Goal: Task Accomplishment & Management: Complete application form

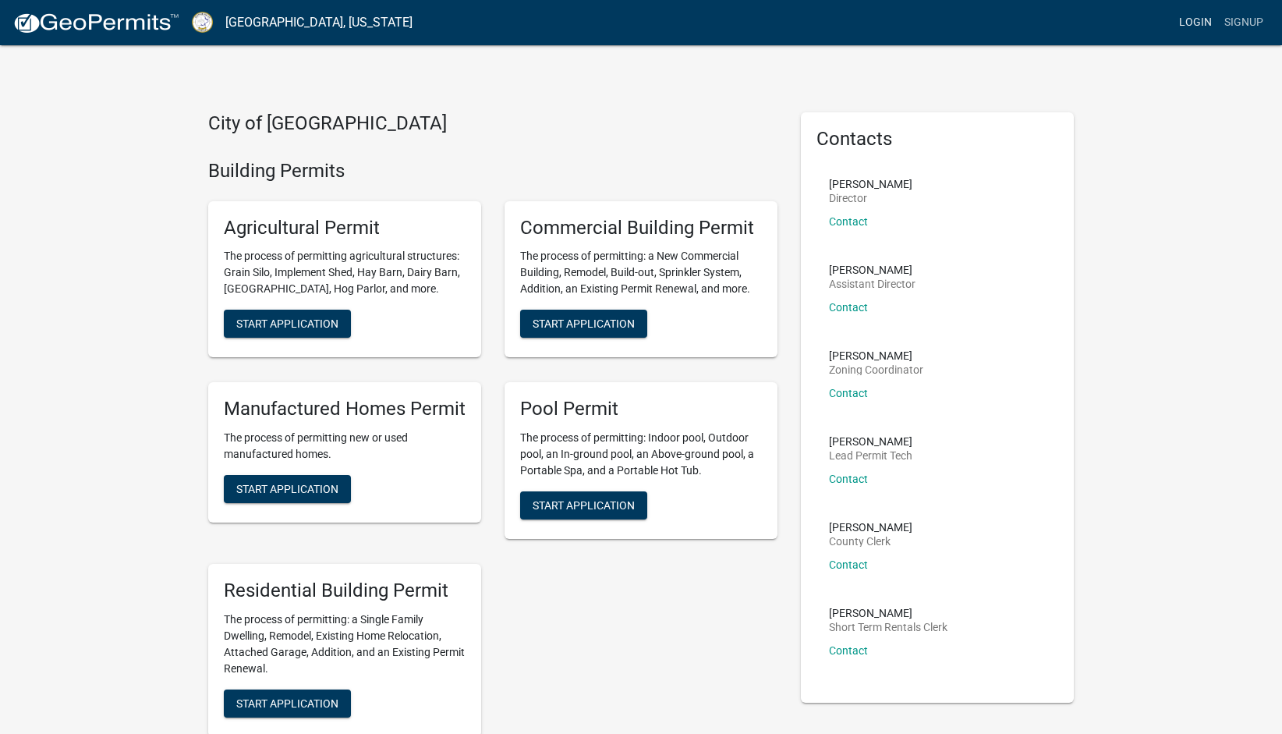
click at [1173, 25] on link "Login" at bounding box center [1195, 23] width 45 height 30
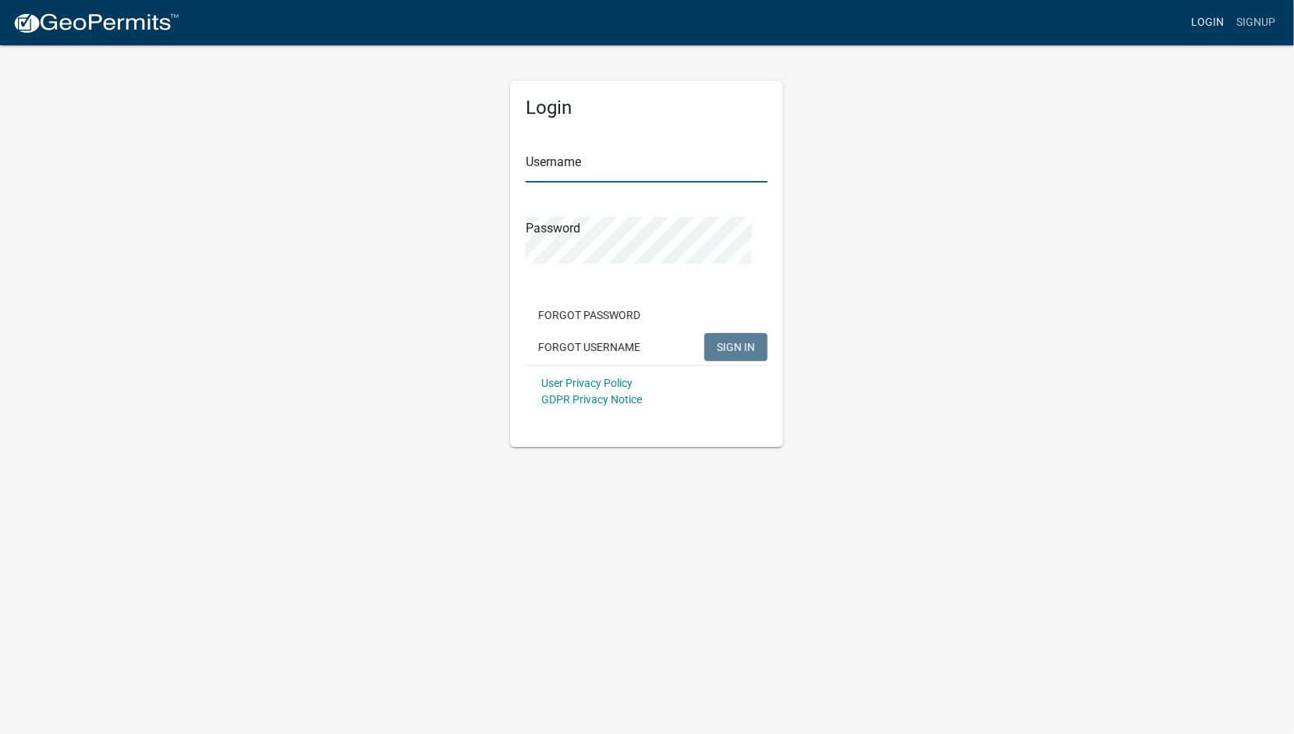
type input "[PERSON_NAME].[PERSON_NAME]"
click at [710, 361] on button "SIGN IN" at bounding box center [735, 347] width 63 height 28
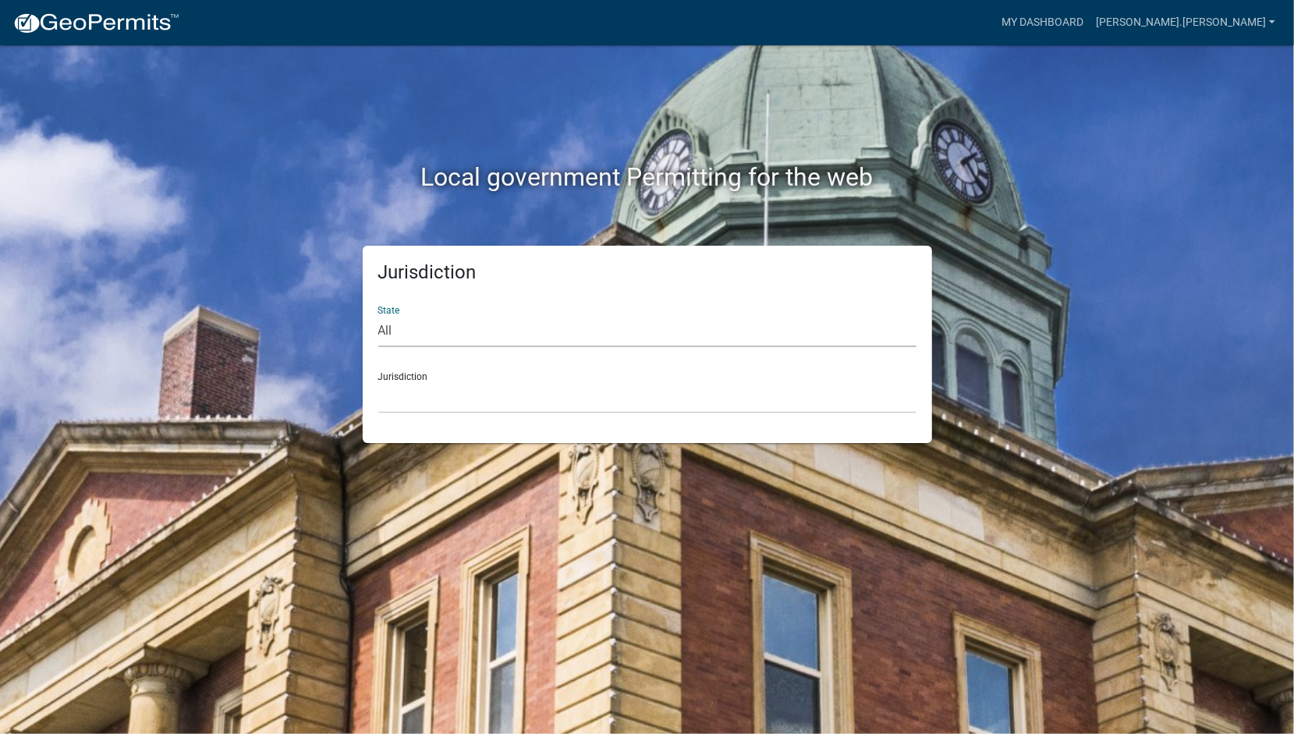
click at [397, 347] on select "All Colorado Georgia Indiana Iowa Kansas Minnesota Ohio South Carolina Wisconsin" at bounding box center [647, 331] width 538 height 32
select select "Georgia"
click at [385, 347] on select "All Colorado Georgia Indiana Iowa Kansas Minnesota Ohio South Carolina Wisconsin" at bounding box center [647, 331] width 538 height 32
click at [420, 413] on select "Cook County, Georgia Crawford County, Georgia Gilmer County, Georgia Haralson C…" at bounding box center [647, 397] width 538 height 32
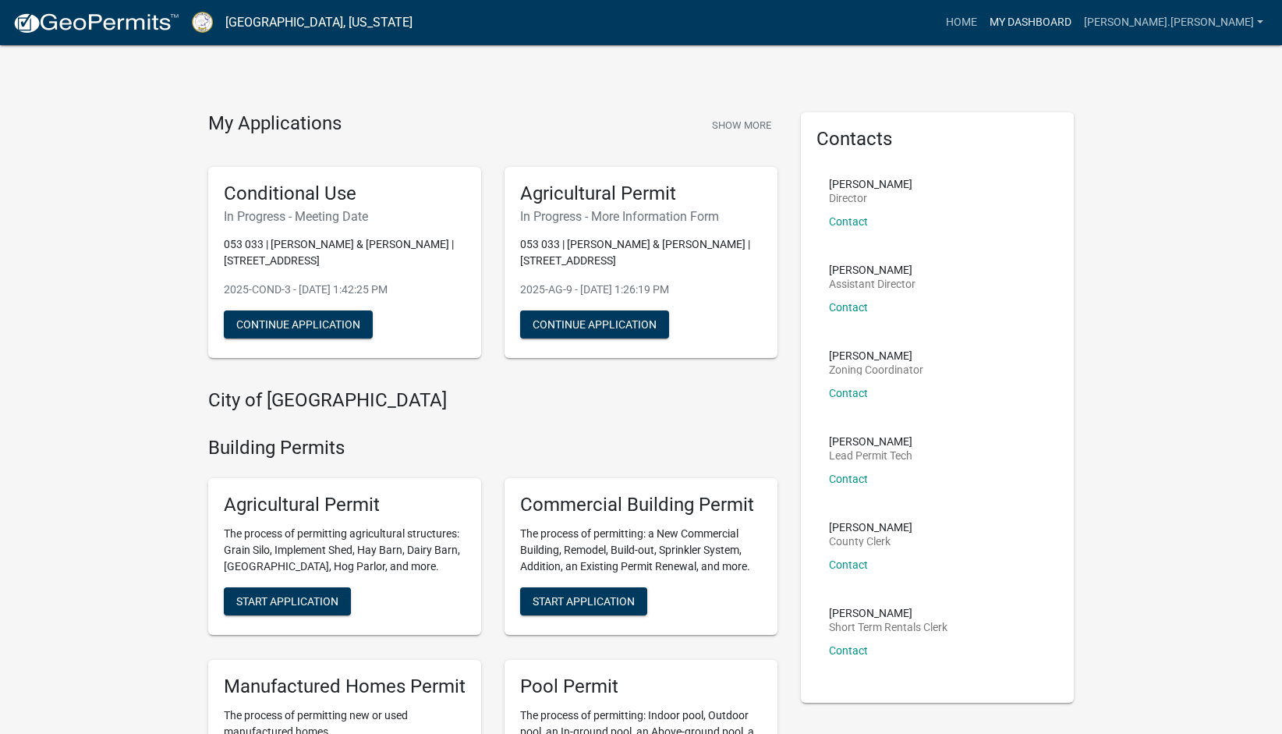
click at [1020, 28] on link "My Dashboard" at bounding box center [1030, 23] width 94 height 30
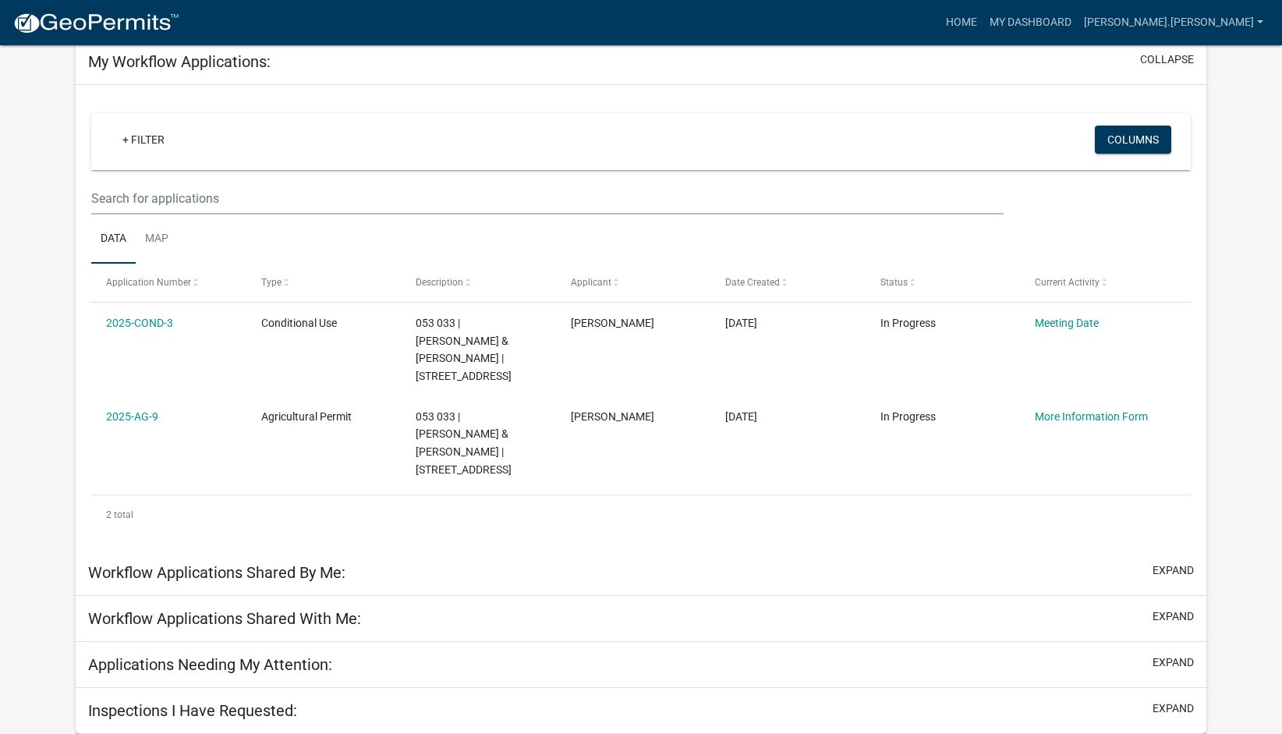
scroll to position [312, 0]
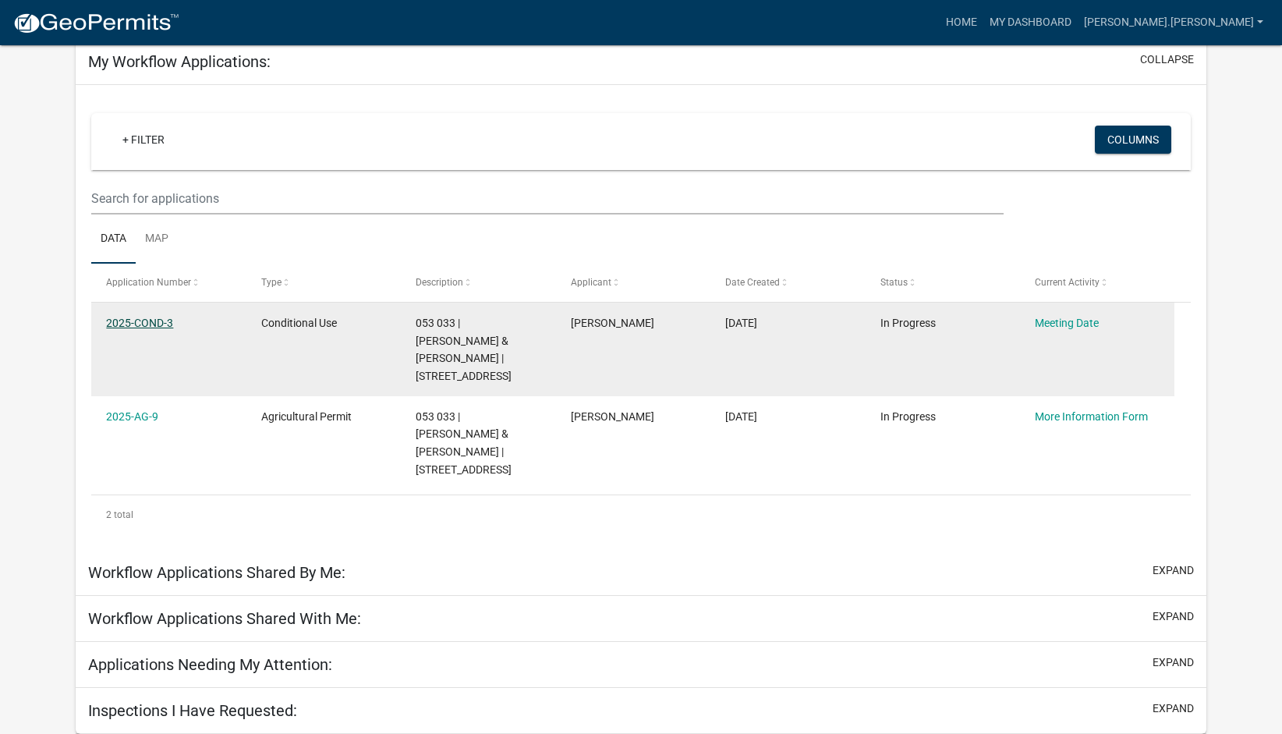
click at [151, 317] on link "2025-COND-3" at bounding box center [139, 323] width 67 height 12
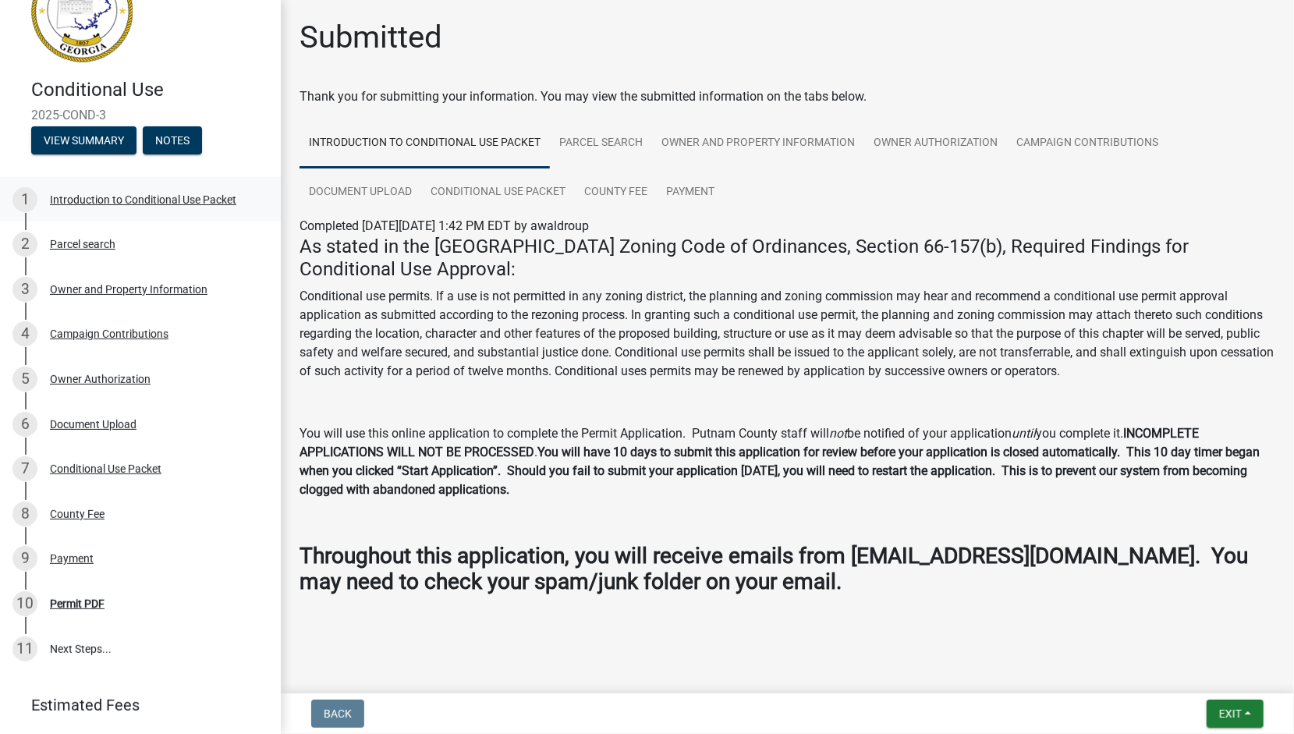
scroll to position [19, 0]
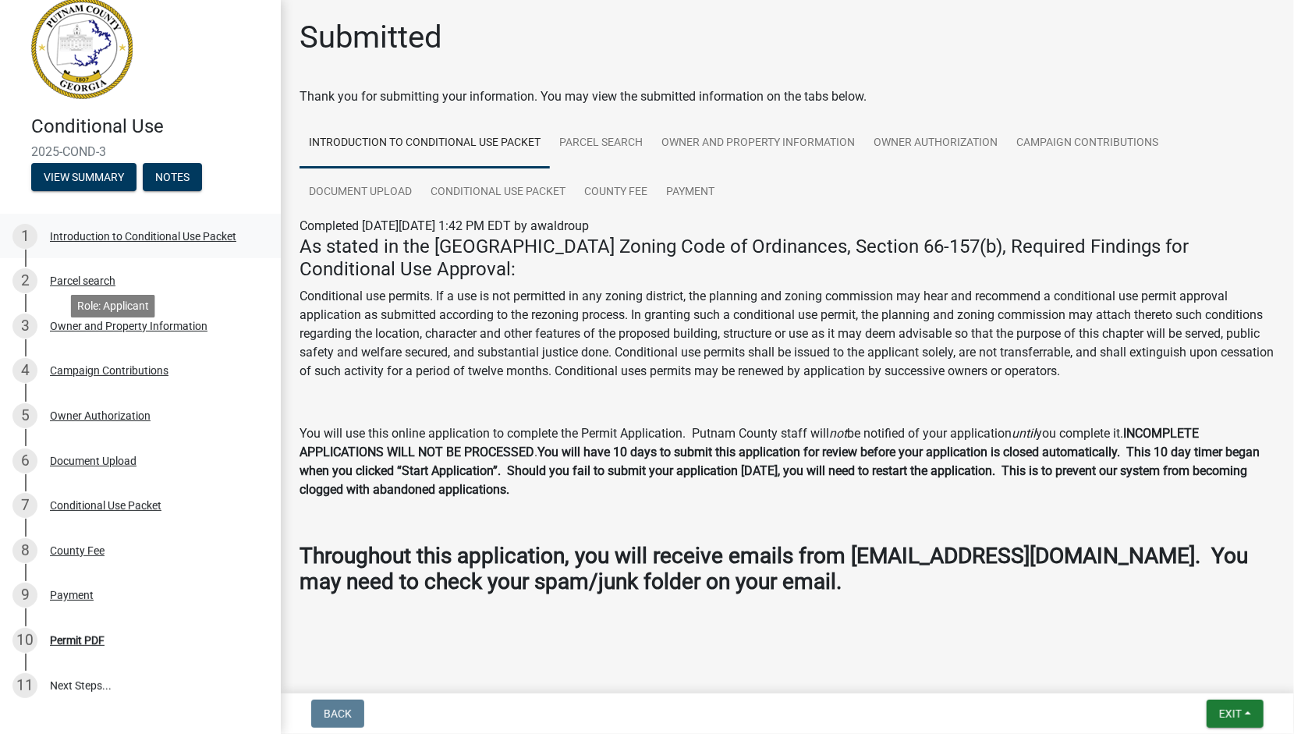
drag, startPoint x: 246, startPoint y: 397, endPoint x: 226, endPoint y: 343, distance: 57.5
click at [246, 259] on link "1 Introduction to Conditional Use Packet" at bounding box center [140, 236] width 281 height 45
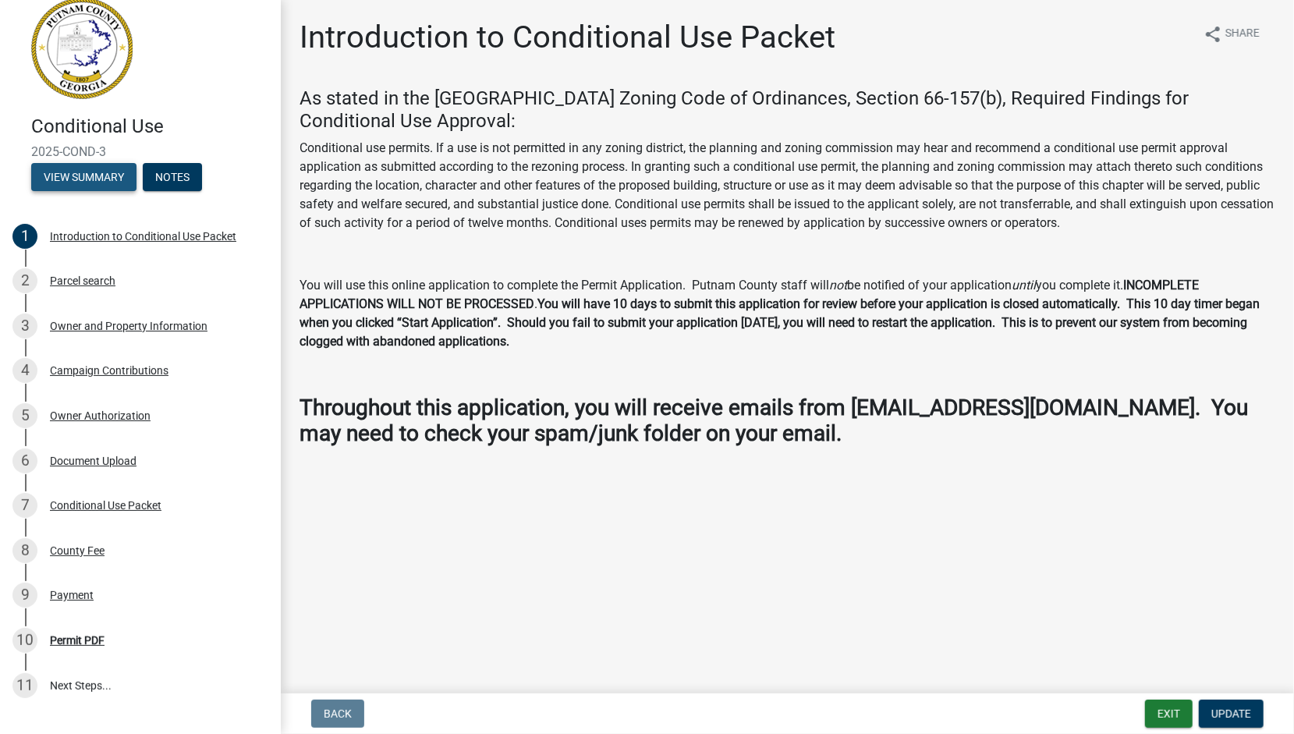
click at [114, 191] on button "View Summary" at bounding box center [83, 177] width 105 height 28
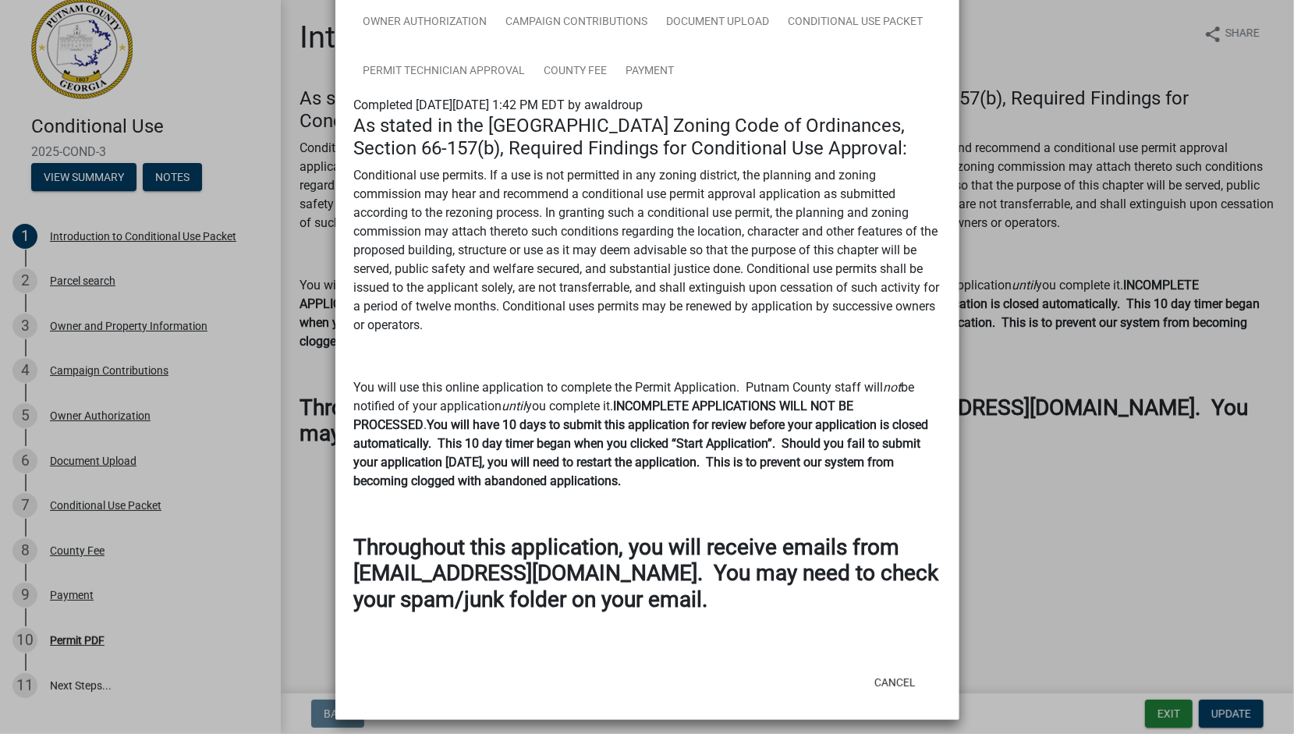
scroll to position [156, 0]
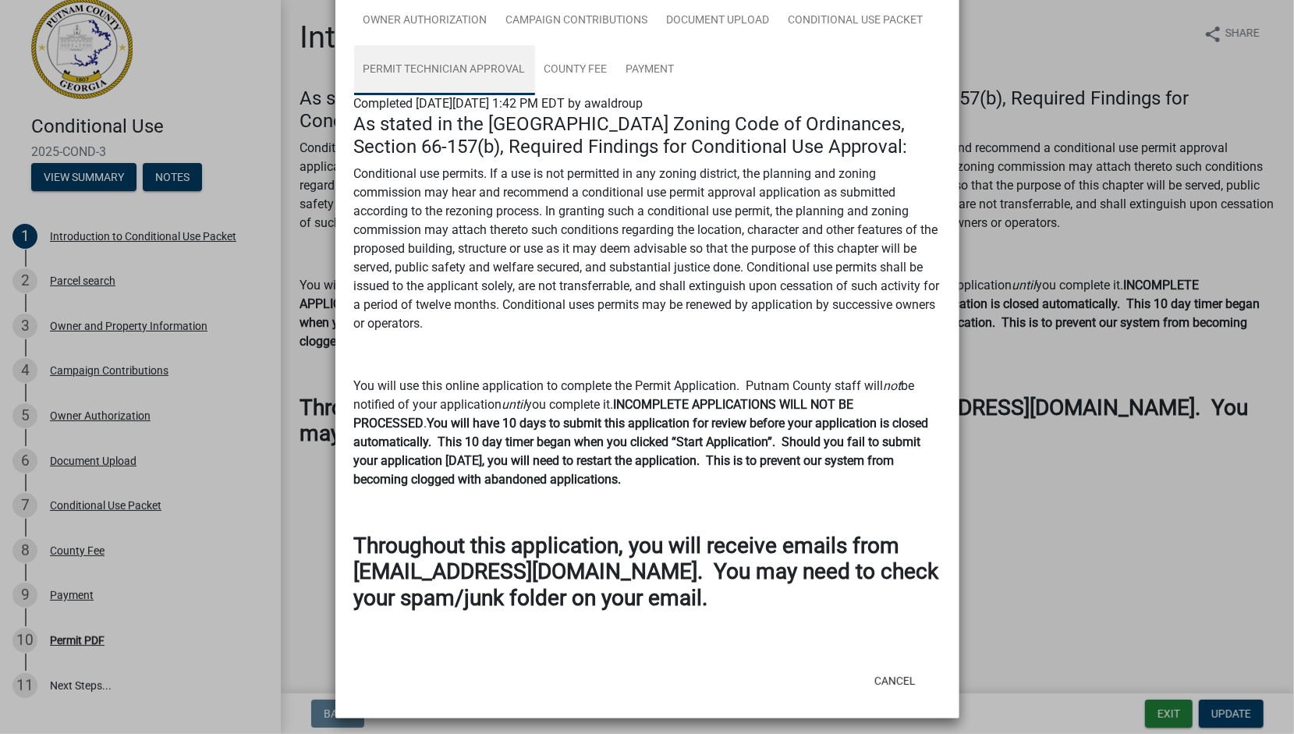
click at [535, 95] on link "Permit Technician Approval" at bounding box center [444, 70] width 181 height 50
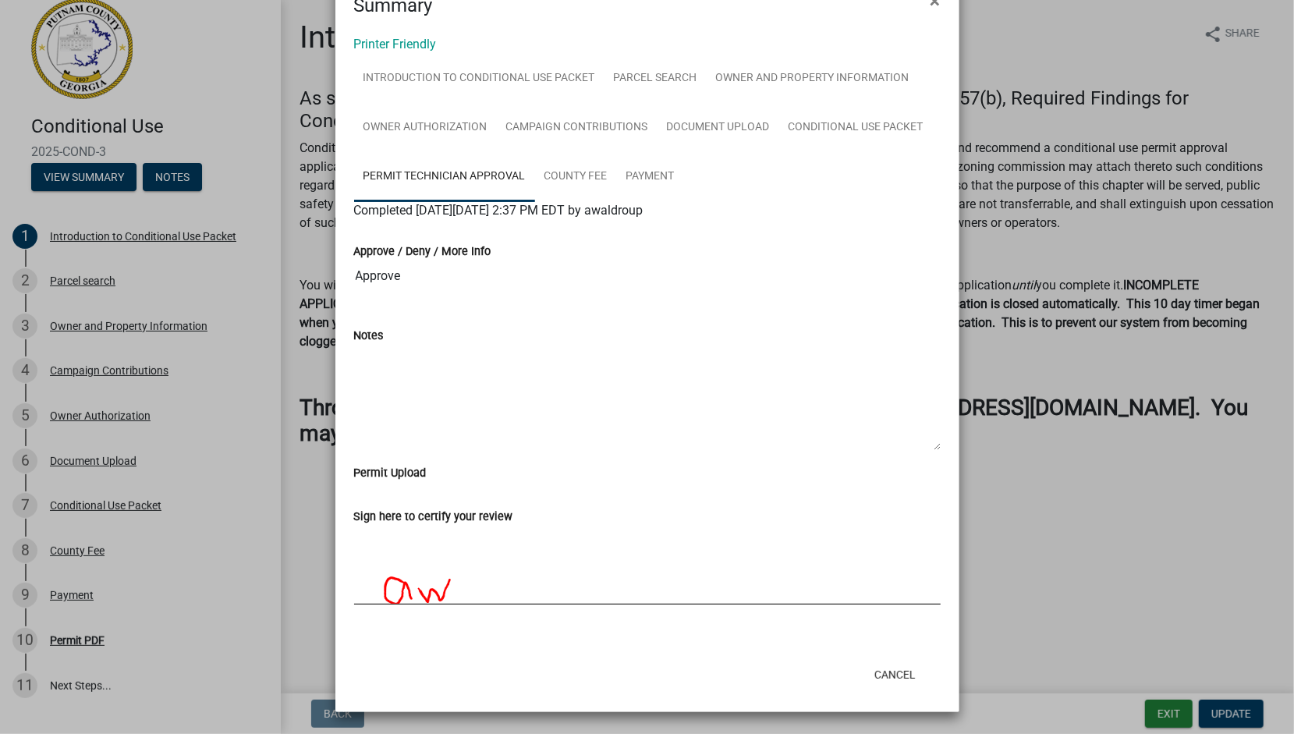
click at [84, 271] on ngb-modal-window "Summary × Printer Friendly Introduction to Conditional Use Packet Parcel search…" at bounding box center [647, 367] width 1294 height 734
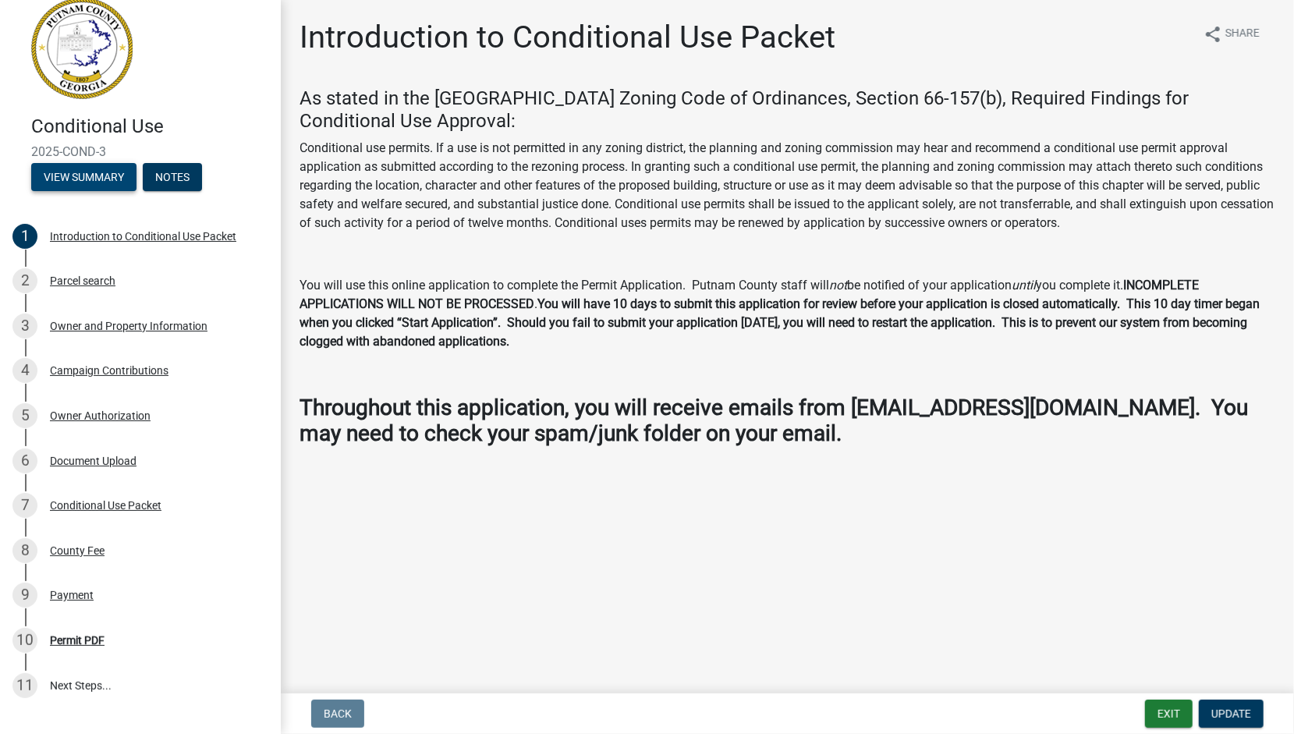
scroll to position [221, 0]
click at [94, 191] on button "View Summary" at bounding box center [83, 177] width 105 height 28
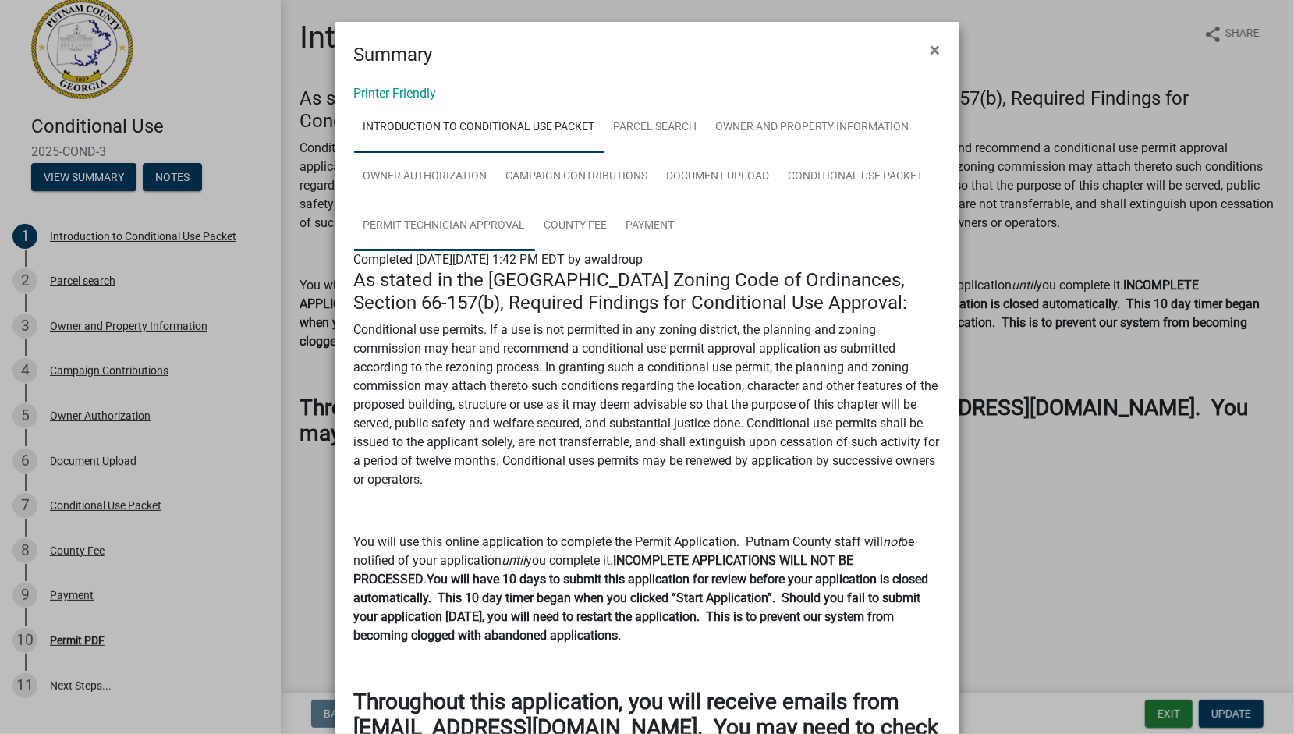
scroll to position [0, 0]
click at [930, 61] on span "×" at bounding box center [935, 50] width 10 height 22
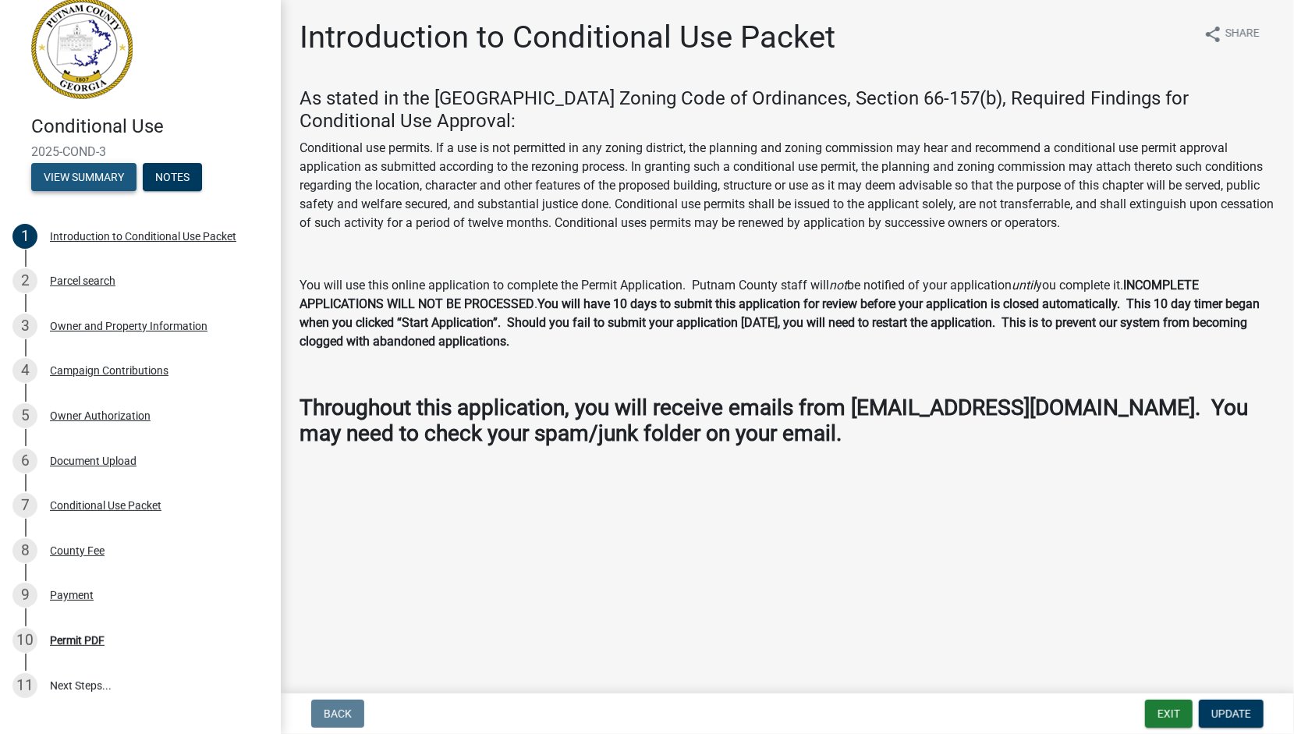
click at [114, 191] on button "View Summary" at bounding box center [83, 177] width 105 height 28
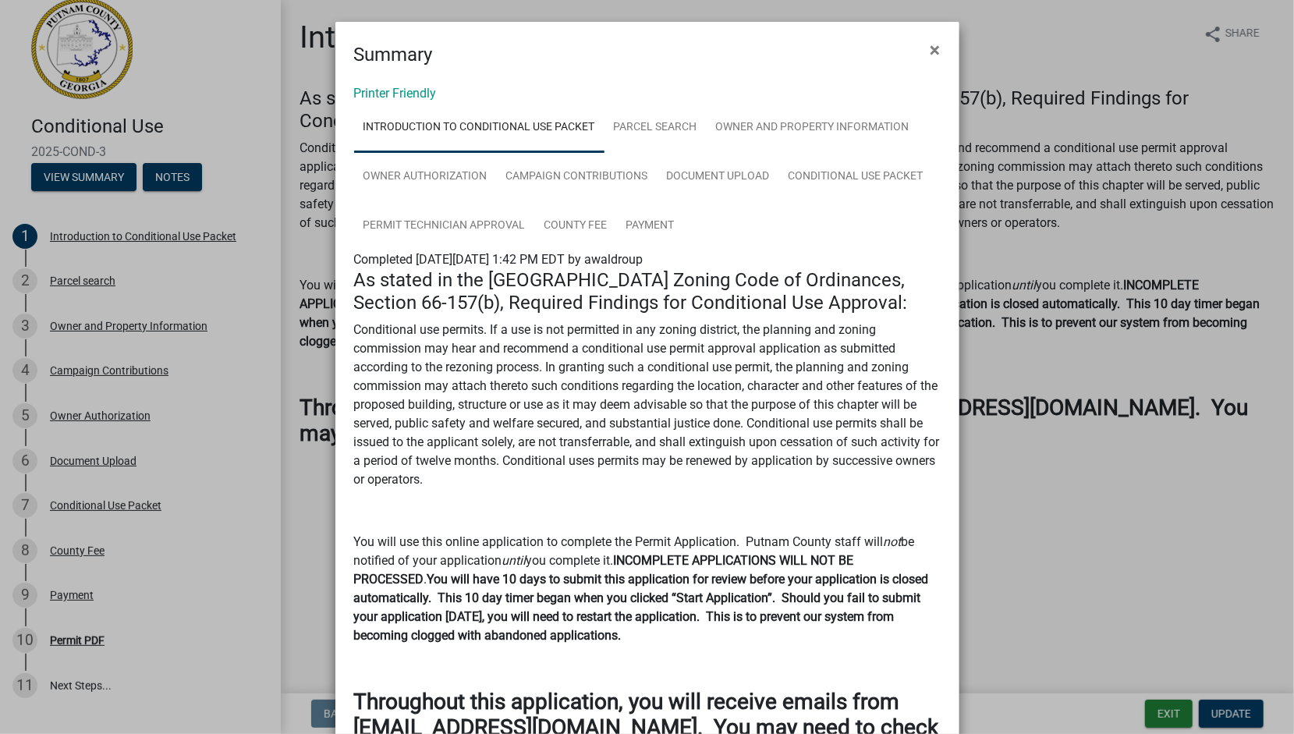
drag, startPoint x: 923, startPoint y: 61, endPoint x: 974, endPoint y: 47, distance: 52.6
click at [930, 61] on span "×" at bounding box center [935, 50] width 10 height 22
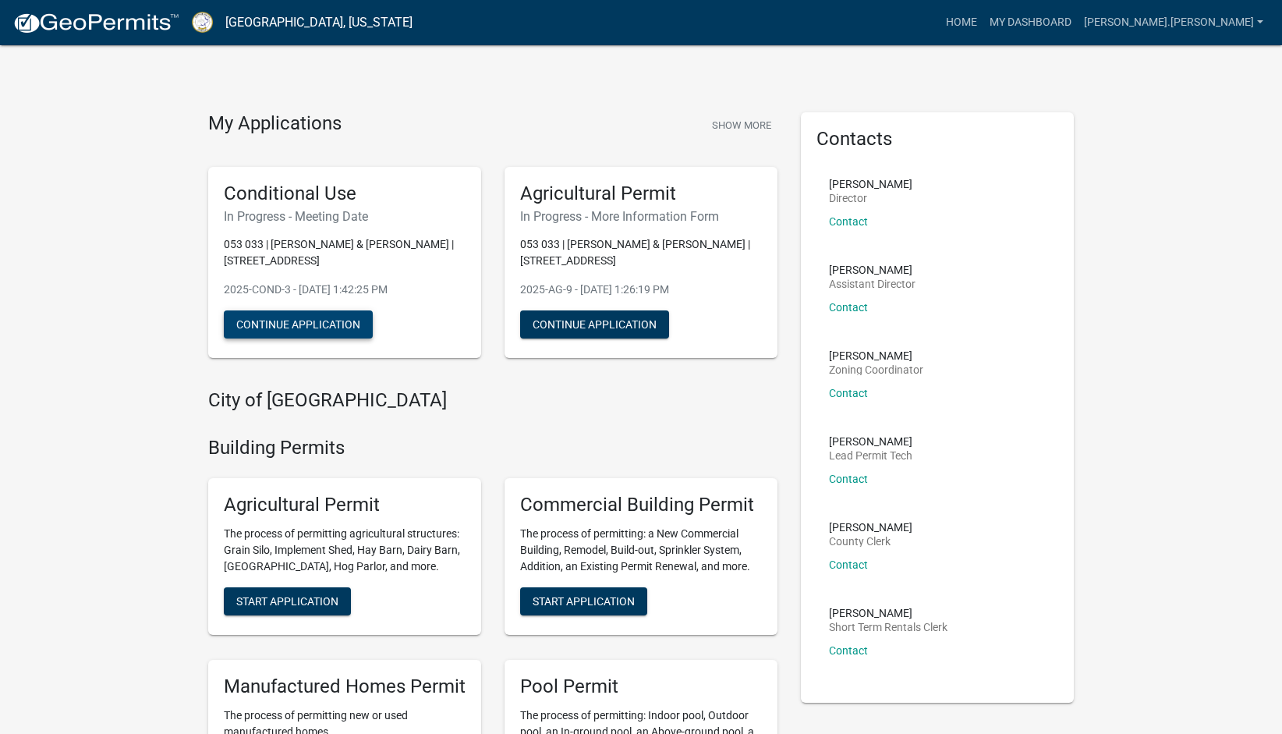
click at [289, 338] on button "Continue Application" at bounding box center [298, 324] width 149 height 28
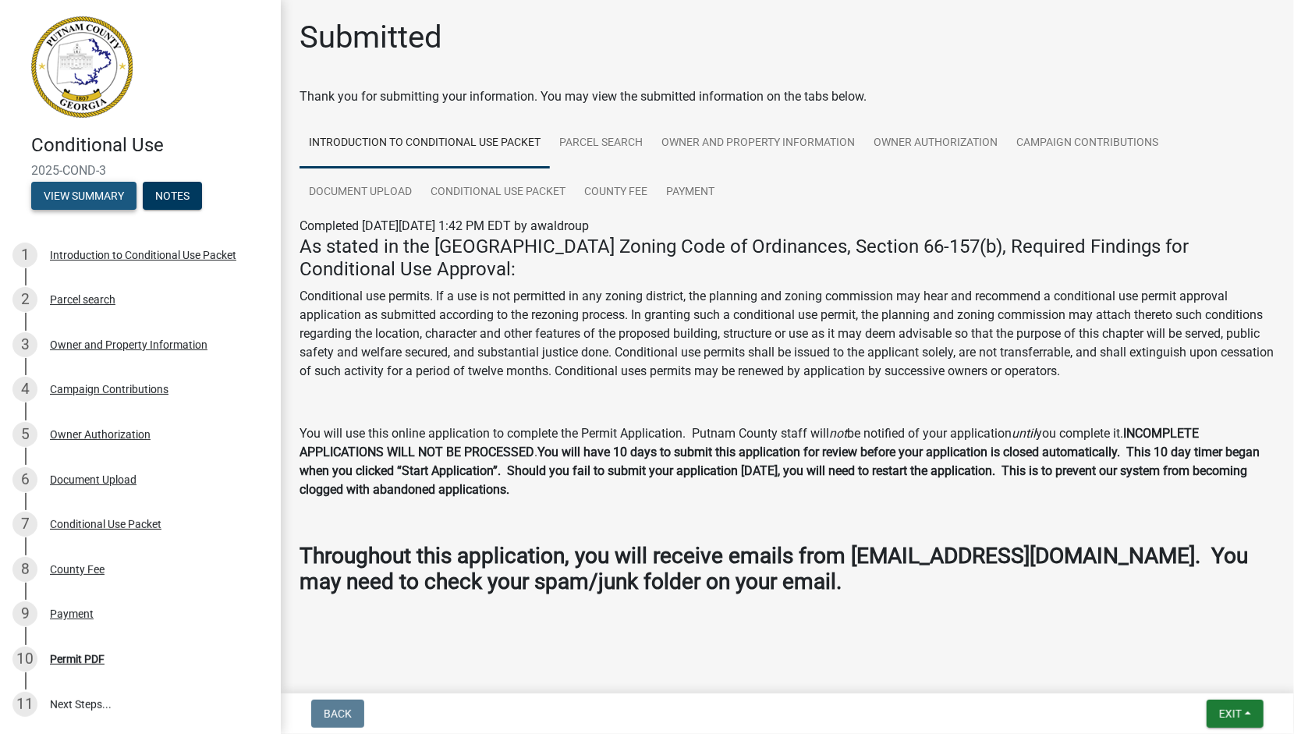
click at [124, 210] on button "View Summary" at bounding box center [83, 196] width 105 height 28
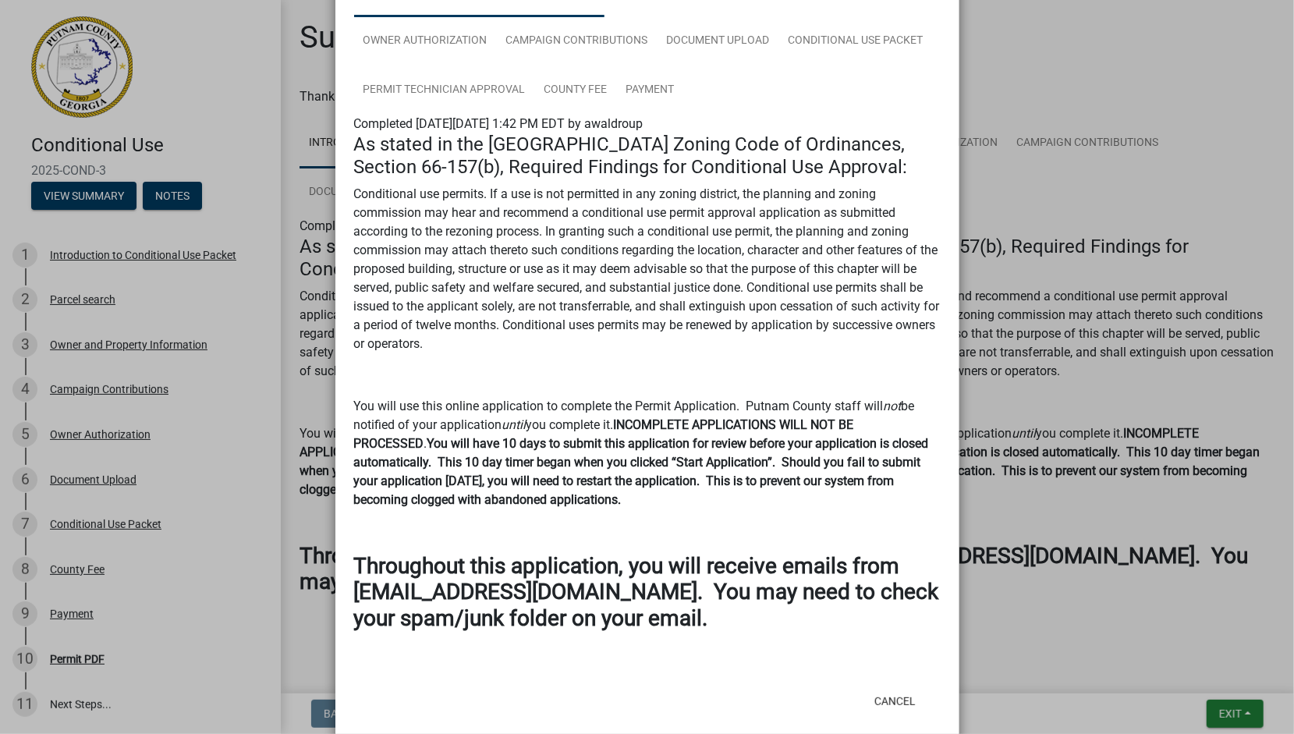
scroll to position [78, 0]
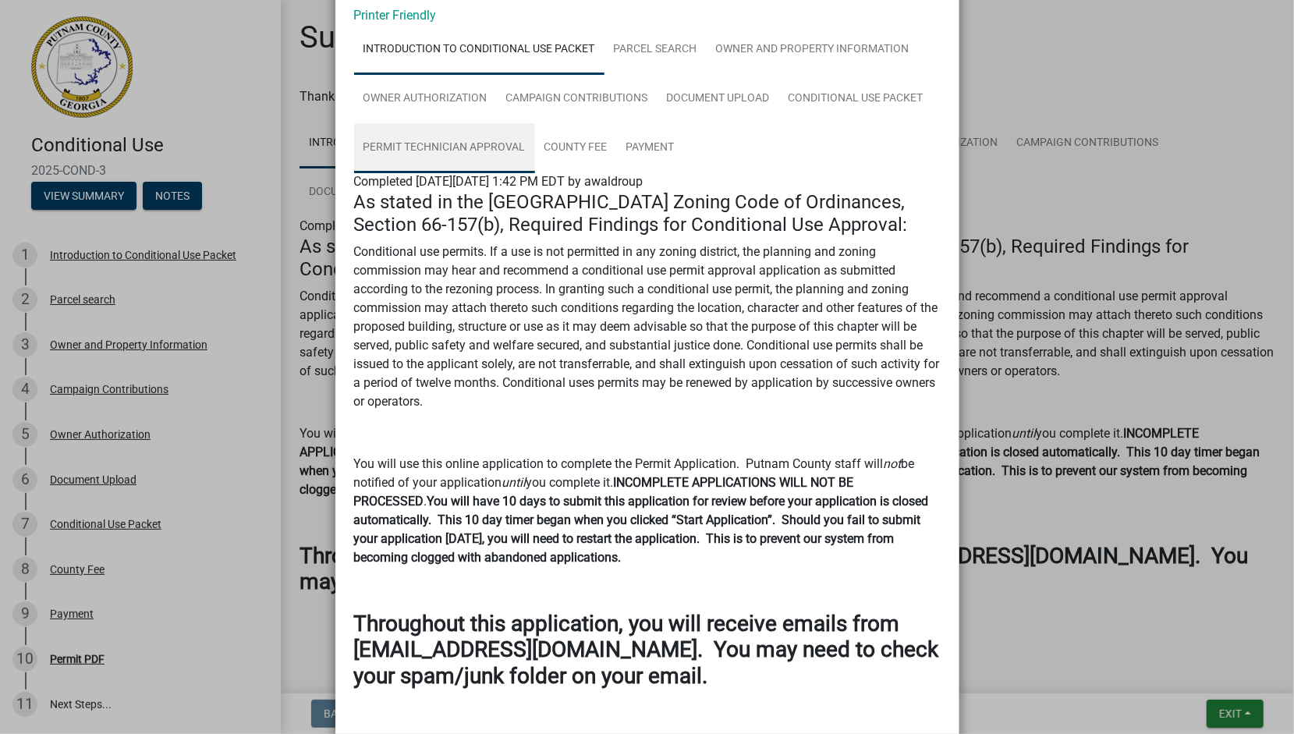
click at [535, 173] on link "Permit Technician Approval" at bounding box center [444, 148] width 181 height 50
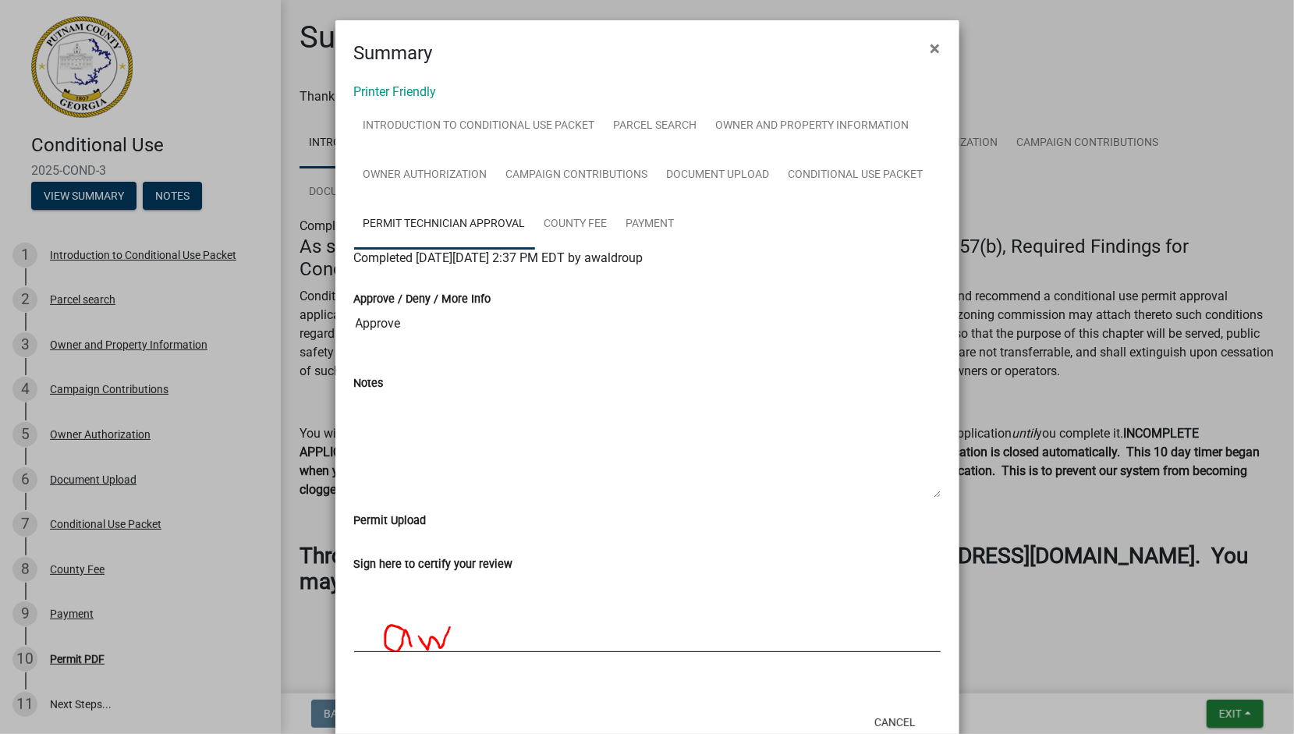
scroll to position [0, 0]
click at [930, 61] on span "×" at bounding box center [935, 50] width 10 height 22
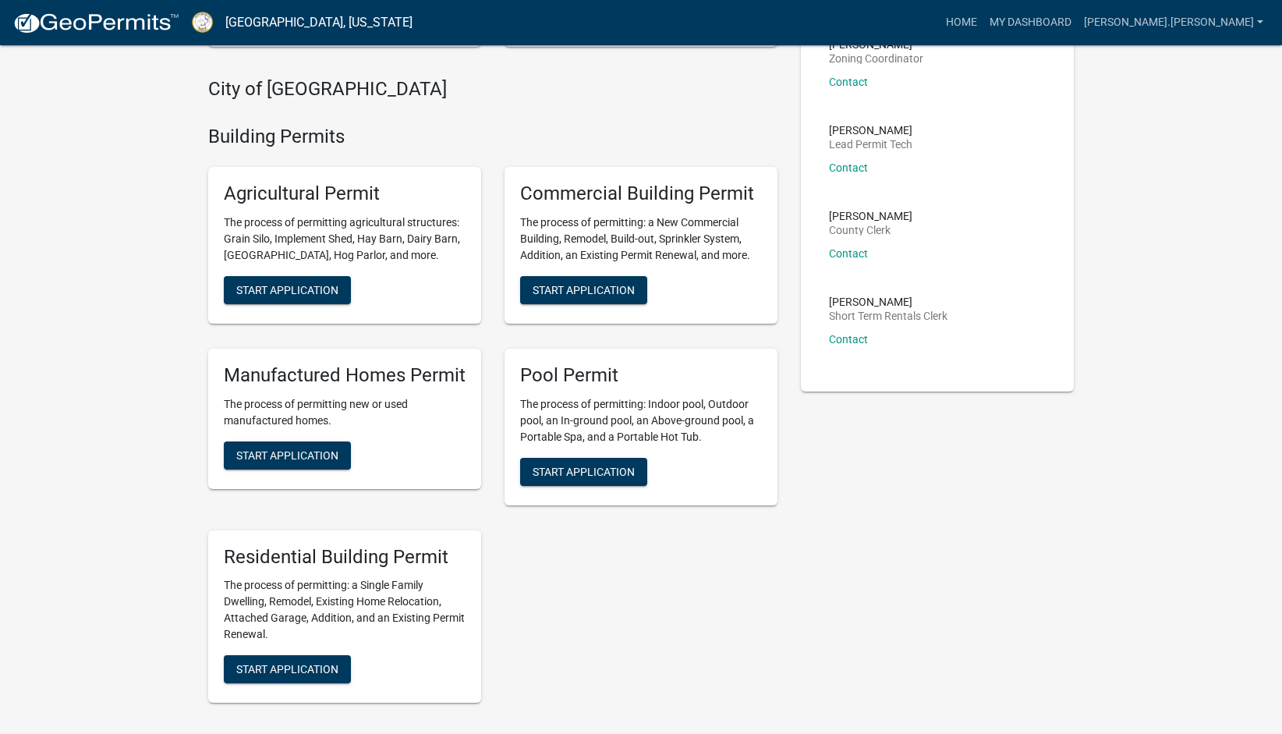
scroll to position [312, 0]
click at [622, 27] on button "Continue Application" at bounding box center [594, 12] width 149 height 28
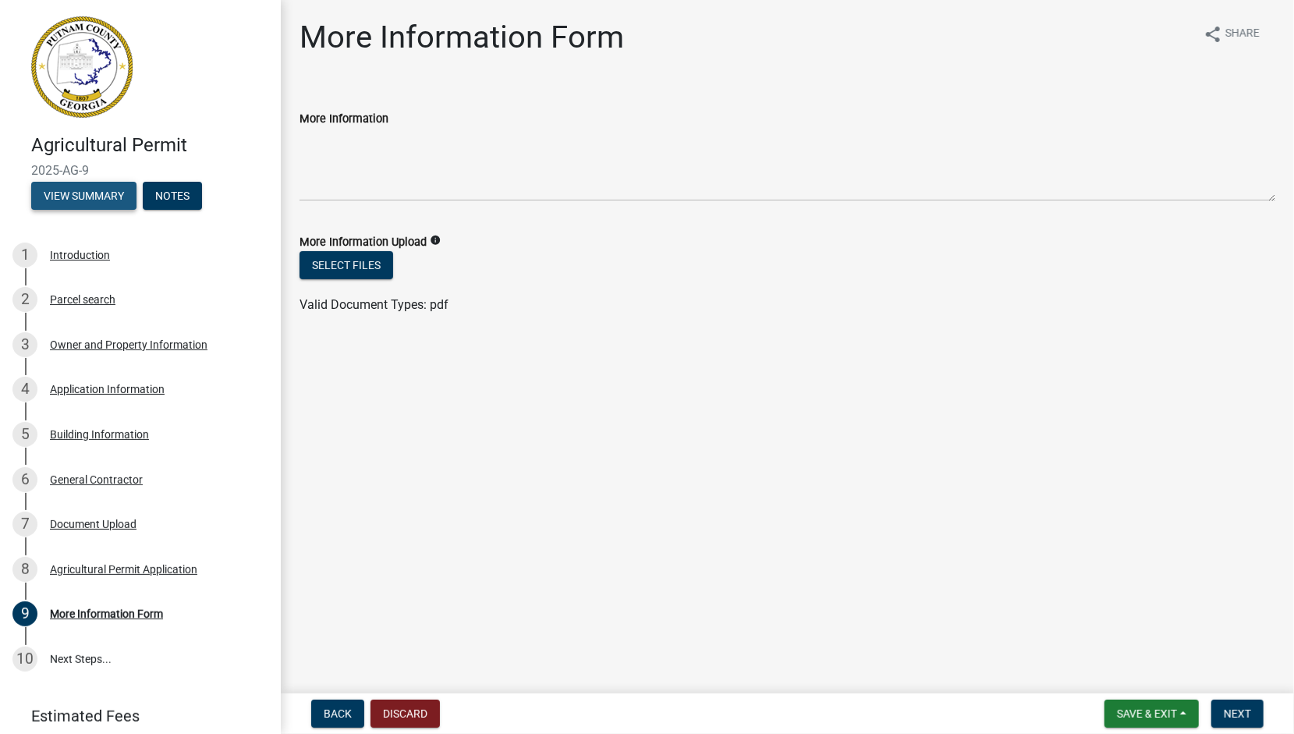
click at [112, 210] on button "View Summary" at bounding box center [83, 196] width 105 height 28
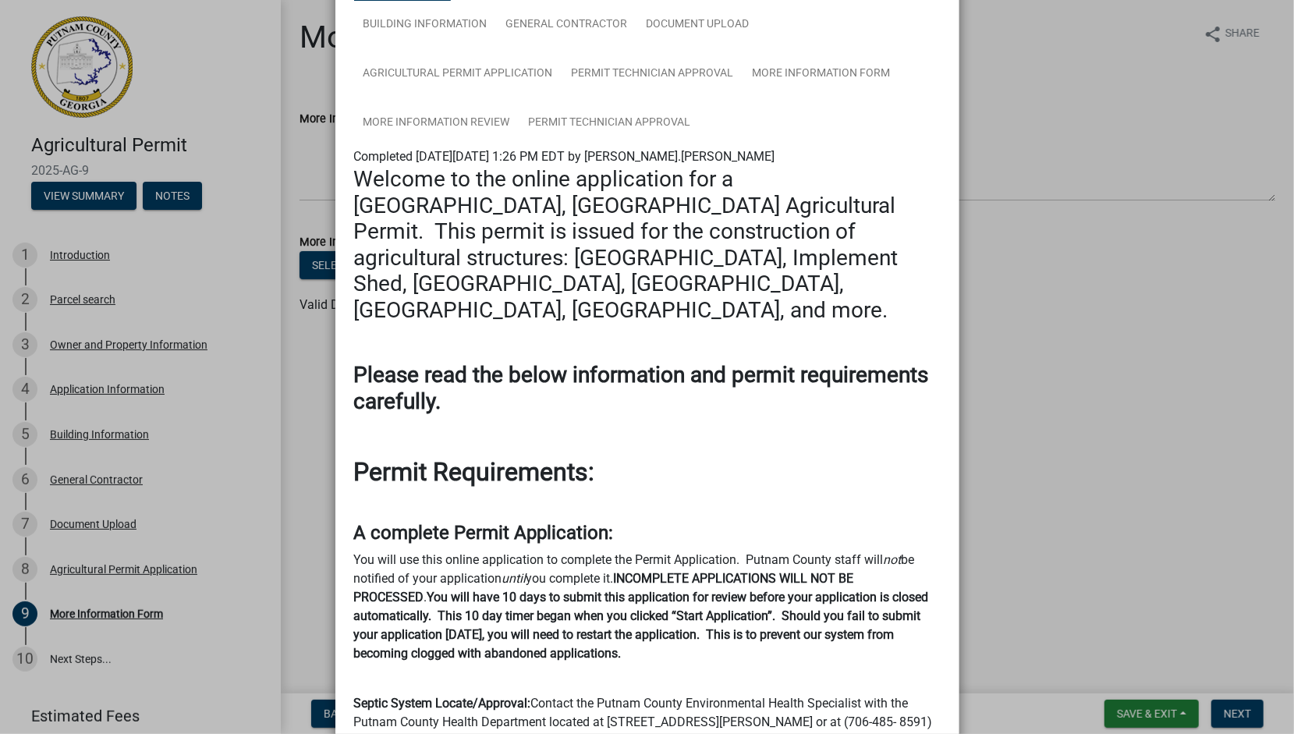
scroll to position [156, 0]
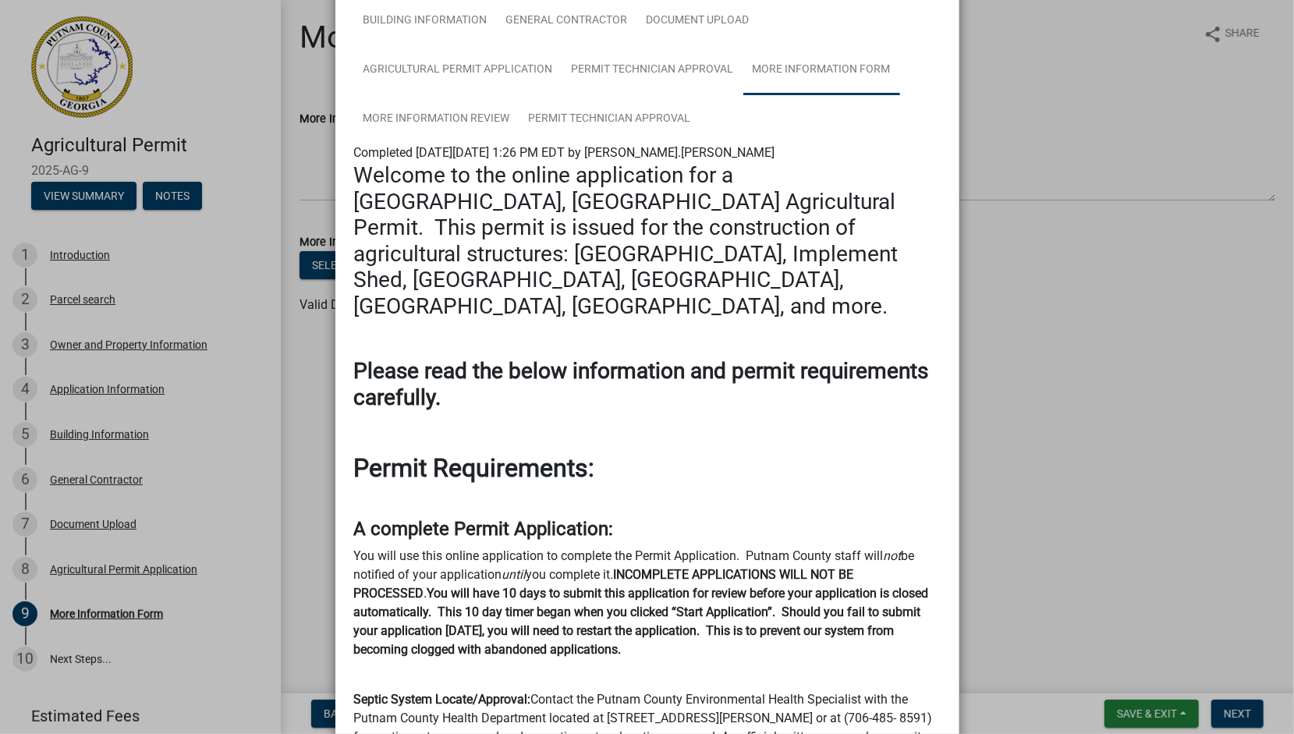
click at [743, 95] on link "More Information Form" at bounding box center [821, 70] width 157 height 50
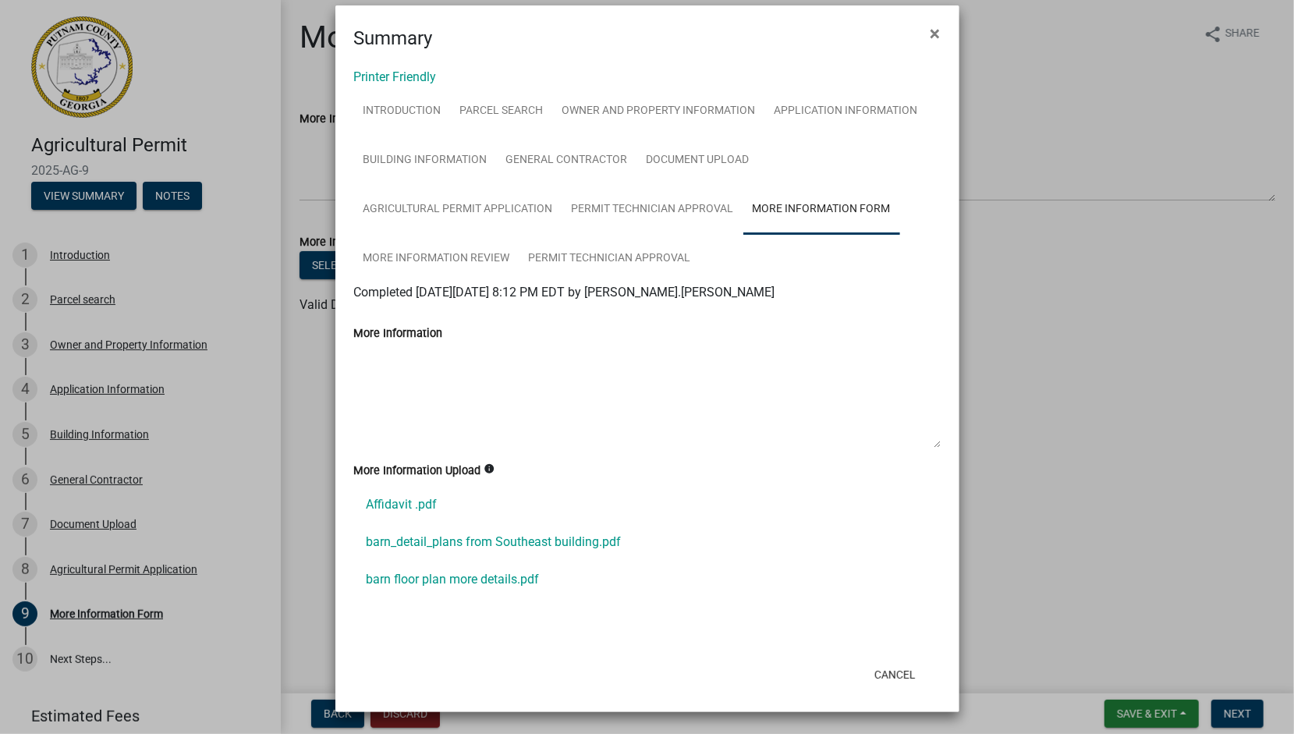
scroll to position [380, 0]
click at [696, 234] on link "Permit Technician Approval" at bounding box center [609, 259] width 181 height 50
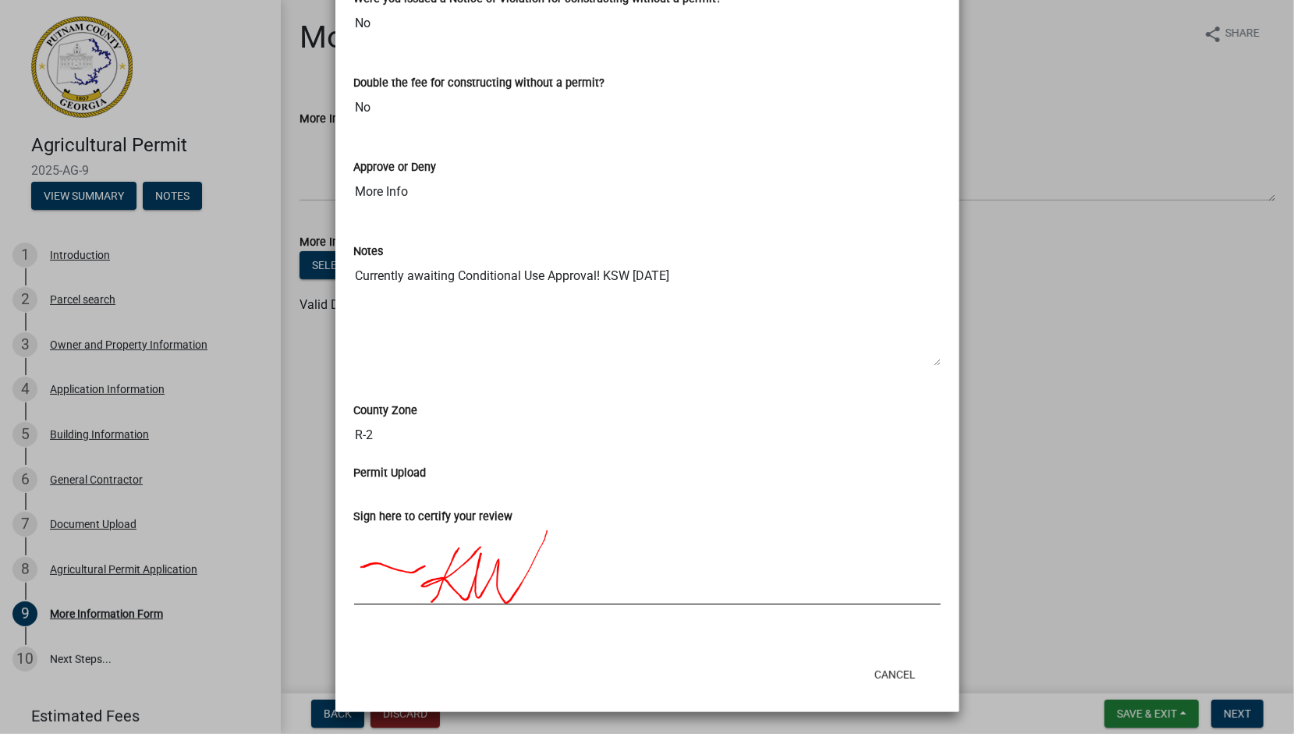
scroll to position [1118, 0]
click at [241, 476] on ngb-modal-window "Summary × Printer Friendly Introduction Parcel search Owner and Property Inform…" at bounding box center [647, 367] width 1294 height 734
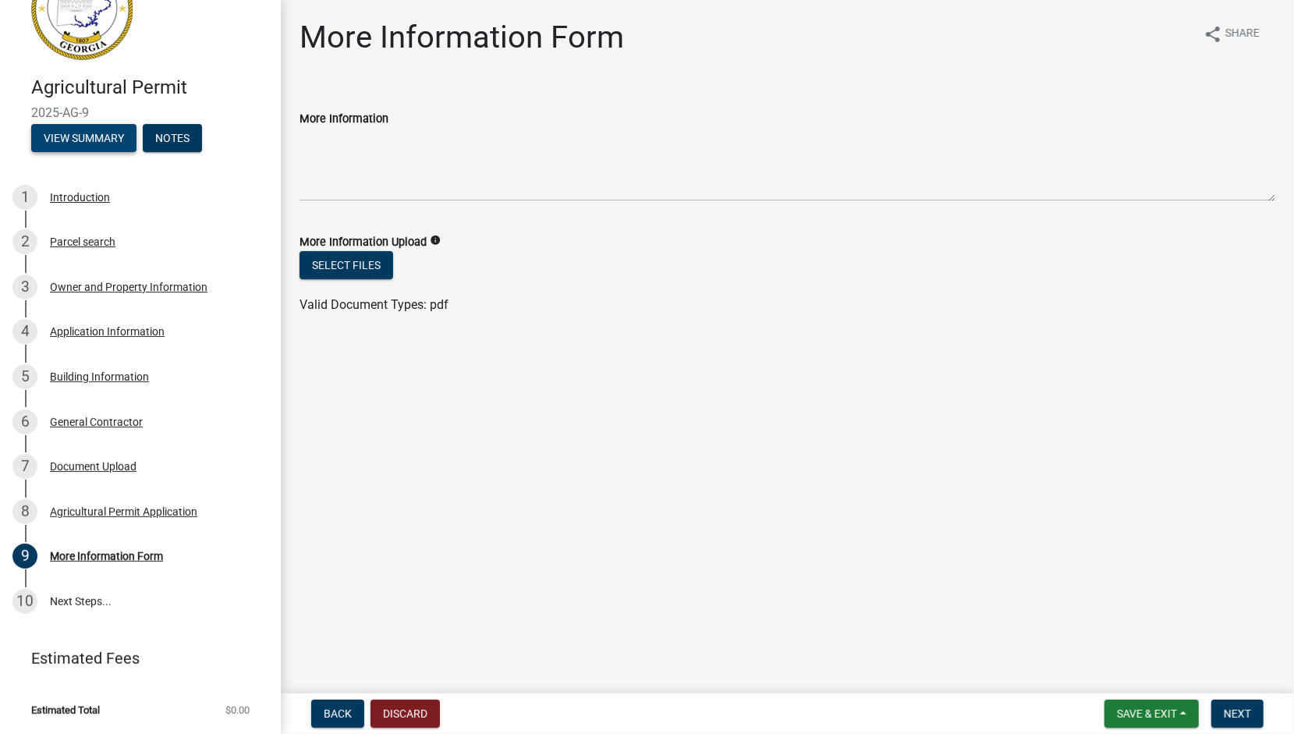
scroll to position [499, 0]
click at [102, 506] on div "Agricultural Permit Application" at bounding box center [123, 511] width 147 height 11
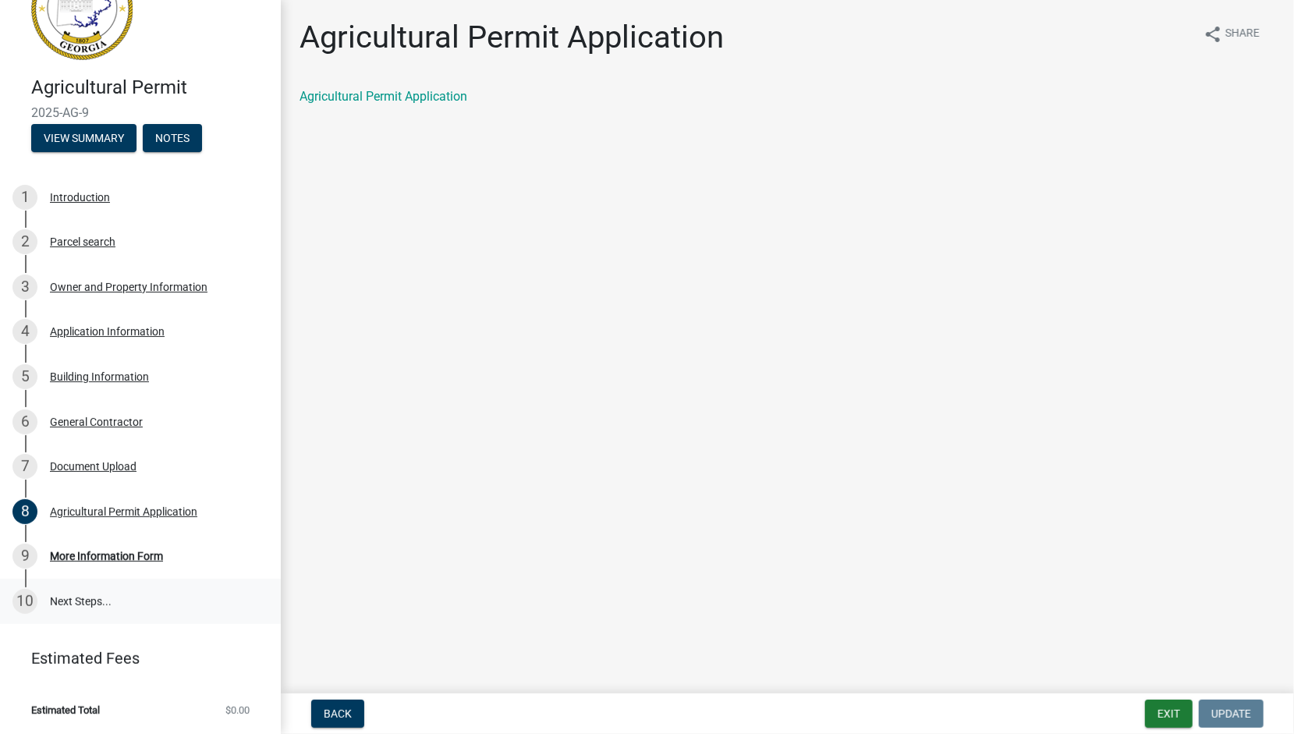
click at [119, 579] on link "10 Next Steps..." at bounding box center [140, 601] width 281 height 45
click at [159, 551] on div "More Information Form" at bounding box center [106, 556] width 113 height 11
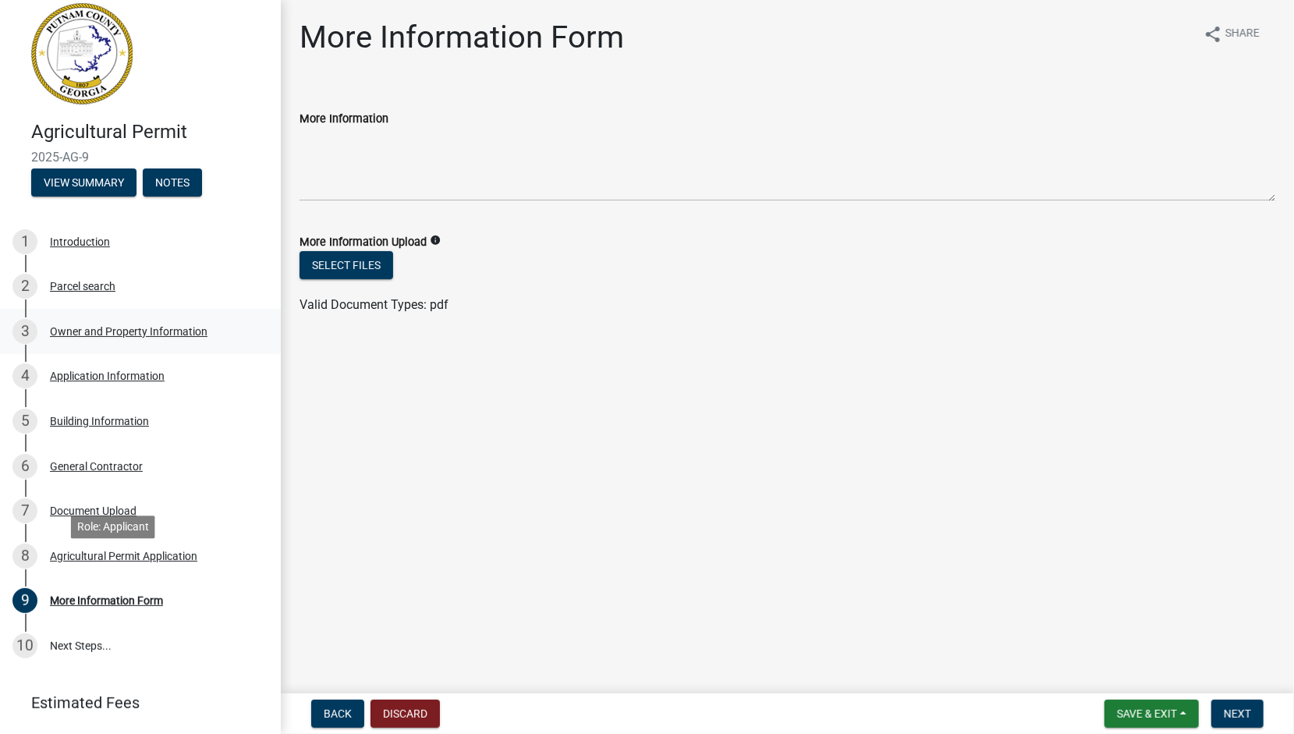
scroll to position [0, 0]
